Goal: Complete application form

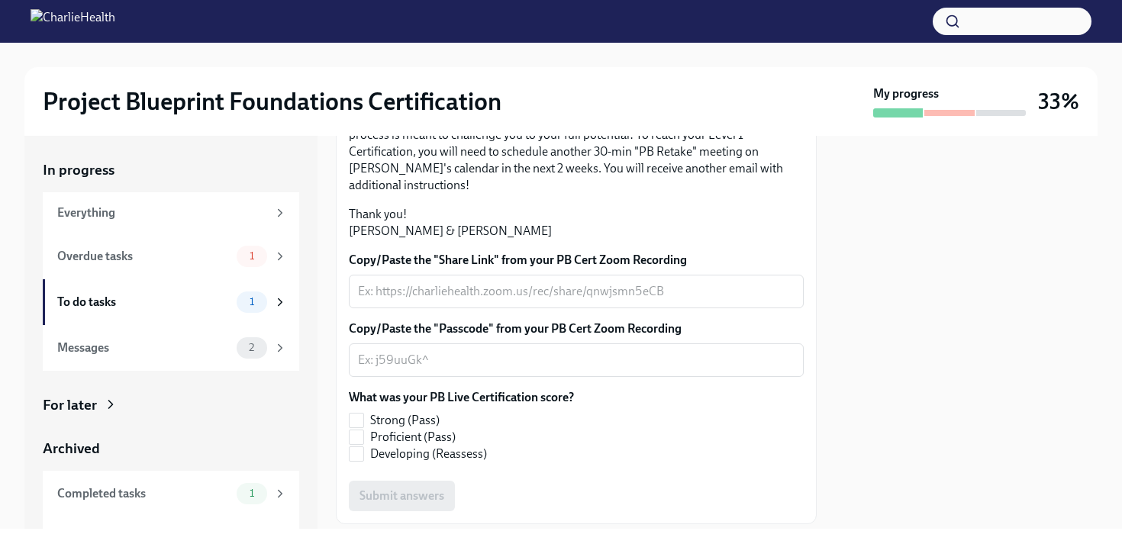
scroll to position [384, 0]
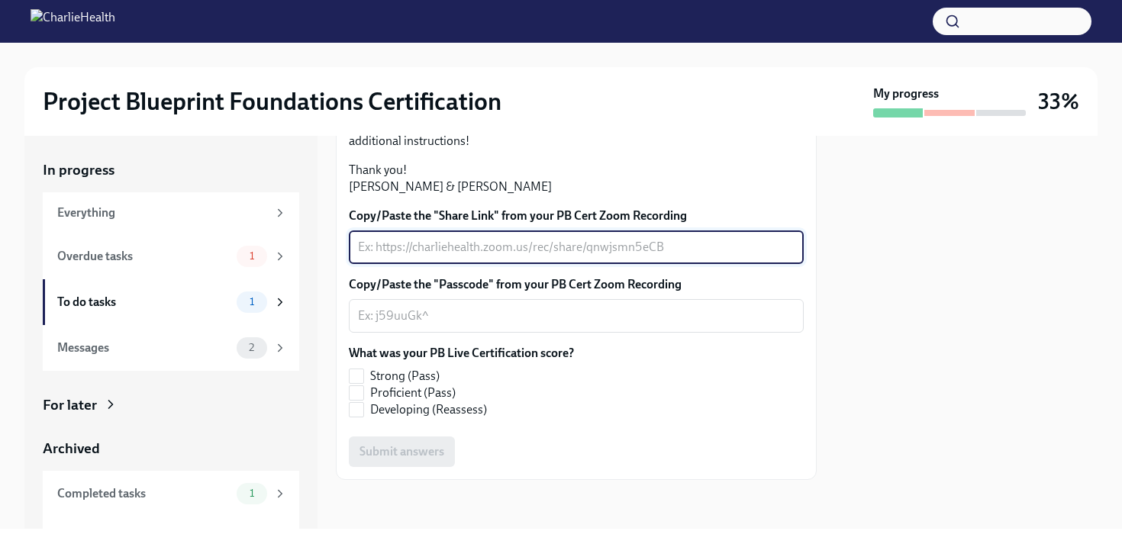
click at [474, 256] on textarea "Copy/Paste the "Share Link" from your PB Cert Zoom Recording" at bounding box center [576, 247] width 436 height 18
paste textarea "[URL][DOMAIN_NAME]"
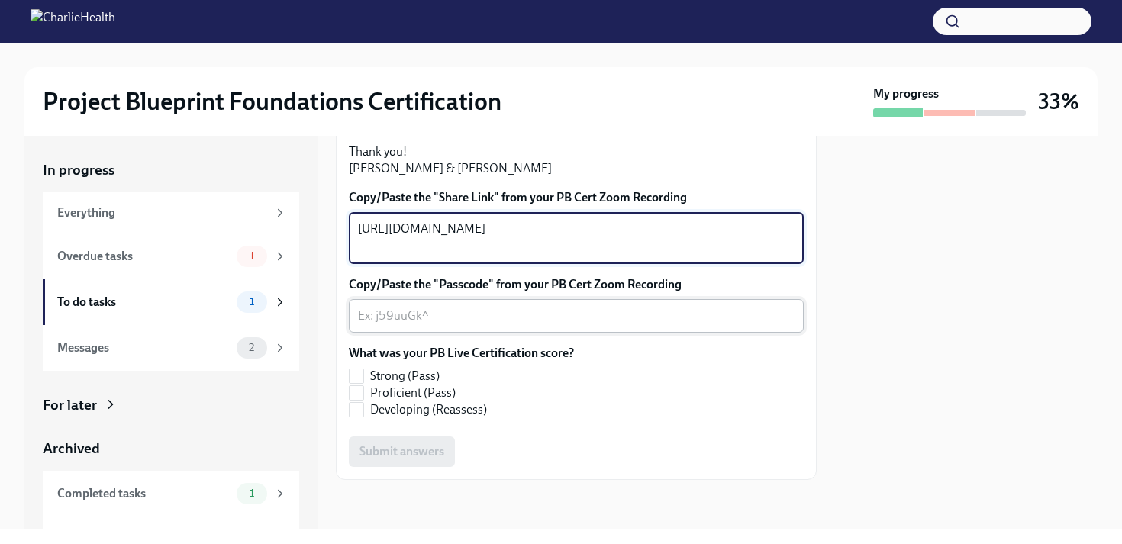
type textarea "[URL][DOMAIN_NAME]"
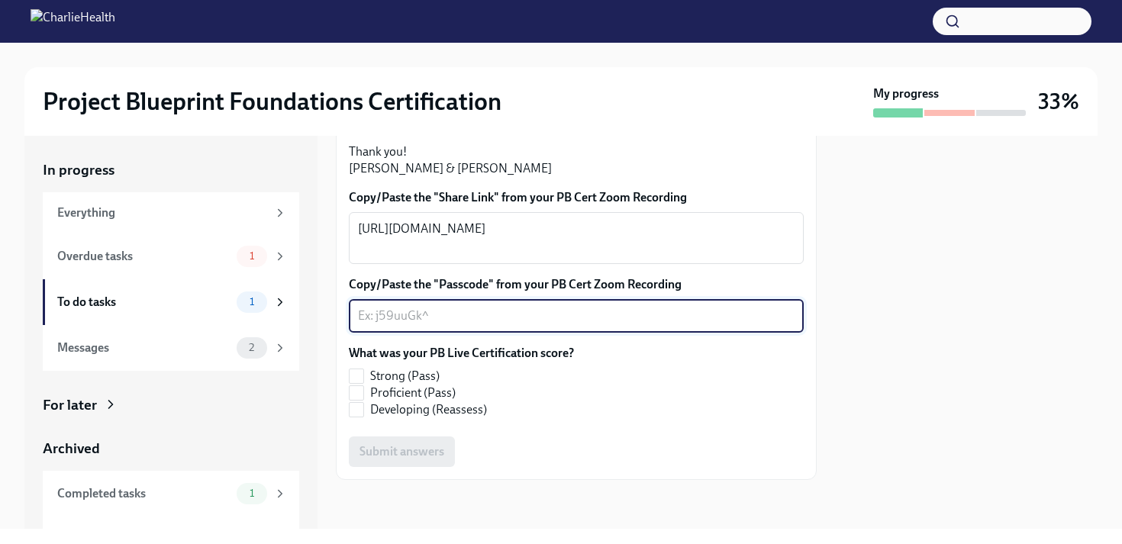
click at [430, 325] on textarea "Copy/Paste the "Passcode" from your PB Cert Zoom Recording" at bounding box center [576, 316] width 436 height 18
paste textarea "*gTh4=zr"
type textarea "*gTh4=zr"
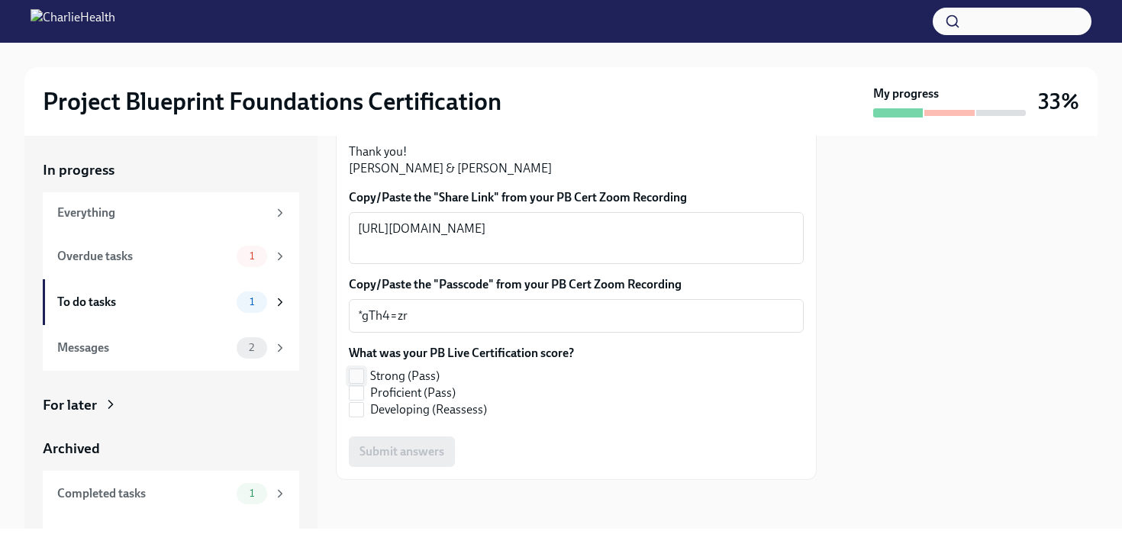
click at [404, 385] on span "Strong (Pass)" at bounding box center [404, 376] width 69 height 17
click at [363, 383] on input "Strong (Pass)" at bounding box center [356, 376] width 14 height 14
checkbox input "true"
click at [424, 446] on span "Submit answers" at bounding box center [401, 451] width 85 height 15
